Goal: Download file/media

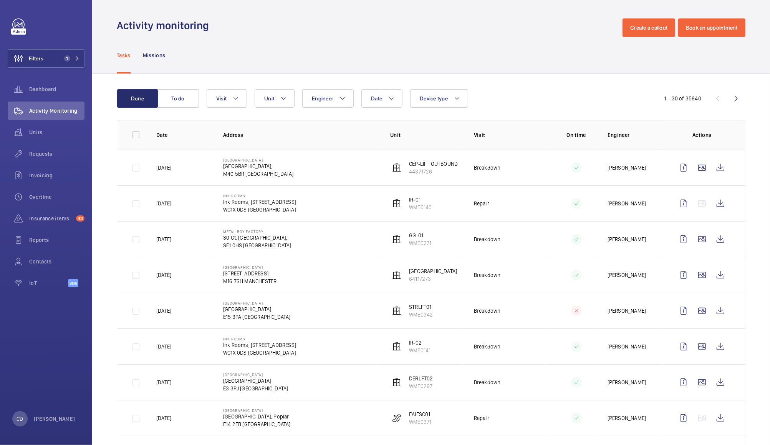
click at [517, 168] on td "Breakdown" at bounding box center [504, 167] width 84 height 36
click at [712, 172] on wm-front-icon-button at bounding box center [721, 167] width 18 height 18
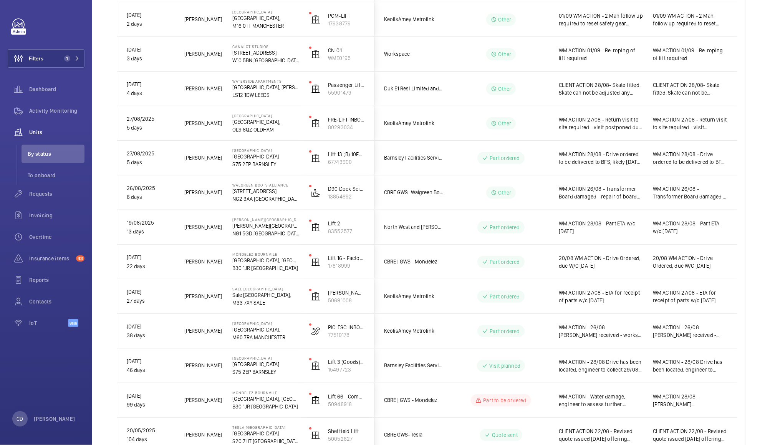
scroll to position [209, 0]
